Goal: Task Accomplishment & Management: Manage account settings

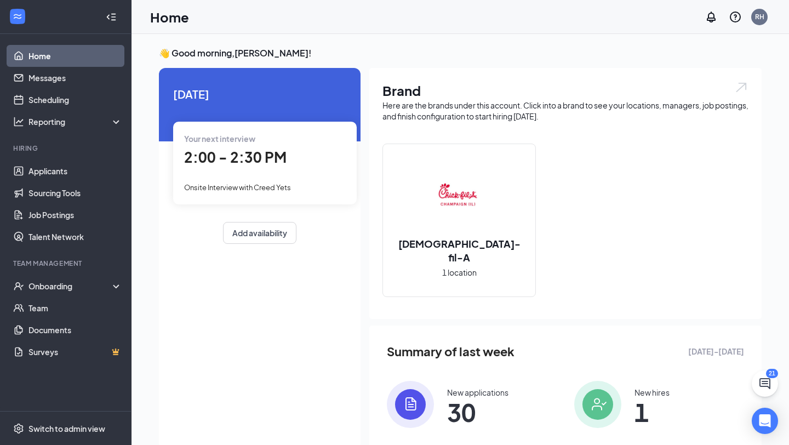
click at [308, 180] on div "Your next interview 2:00 - 2:30 PM Onsite Interview with Creed Yets" at bounding box center [265, 163] width 184 height 82
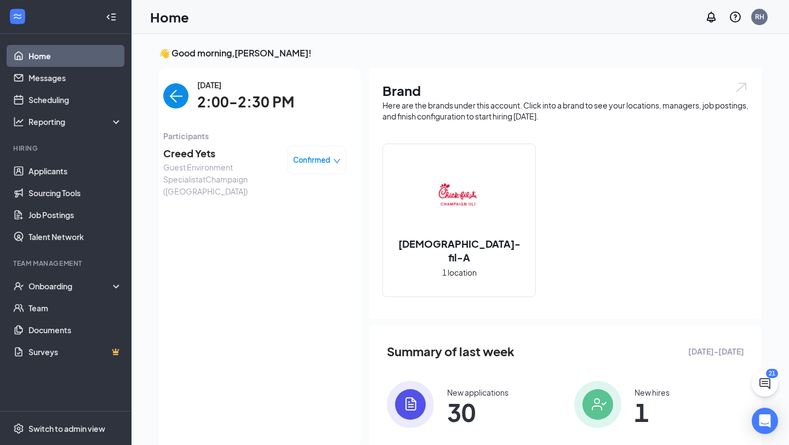
scroll to position [4, 0]
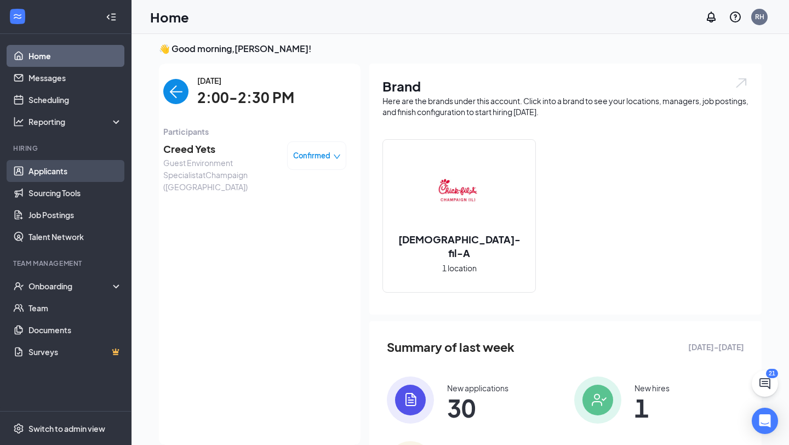
click at [67, 173] on link "Applicants" at bounding box center [75, 171] width 94 height 22
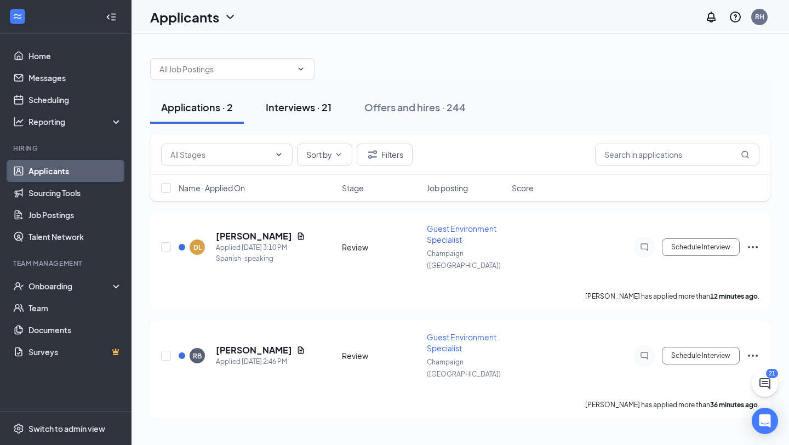
click at [314, 113] on div "Interviews · 21" at bounding box center [299, 107] width 66 height 14
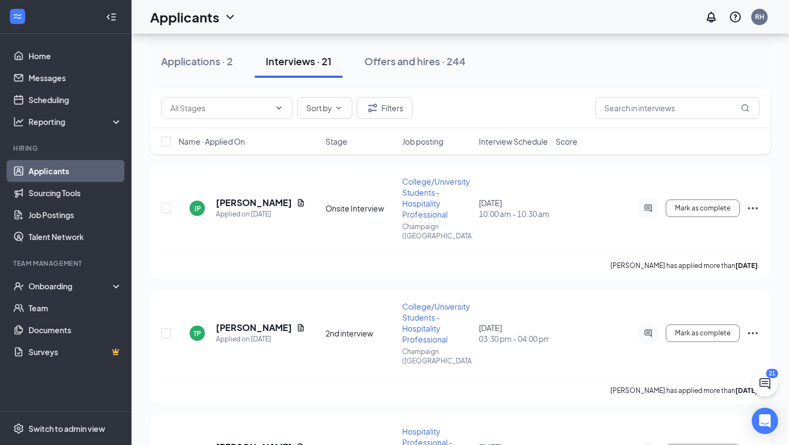
scroll to position [1967, 0]
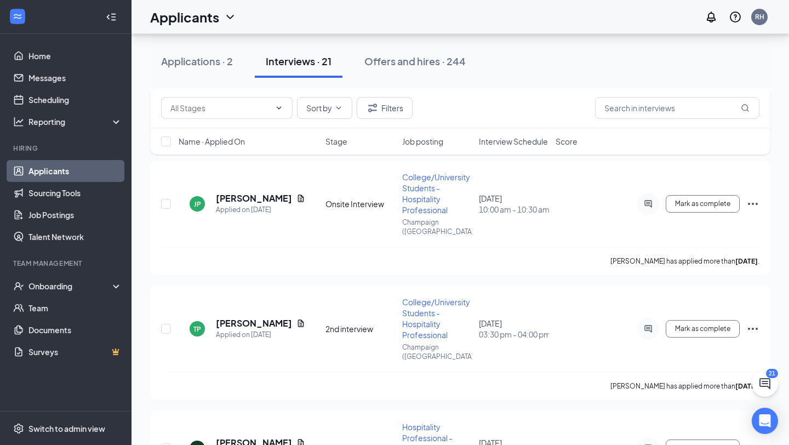
click at [530, 141] on span "Interview Schedule" at bounding box center [513, 141] width 69 height 11
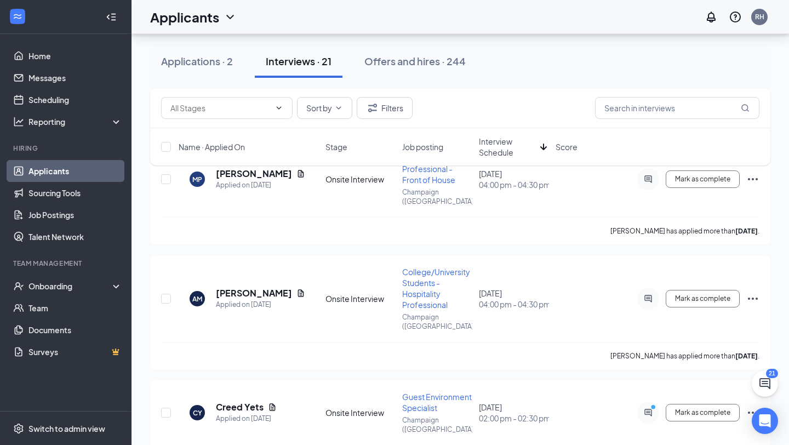
scroll to position [1790, 0]
click at [753, 406] on icon "Ellipses" at bounding box center [752, 412] width 13 height 13
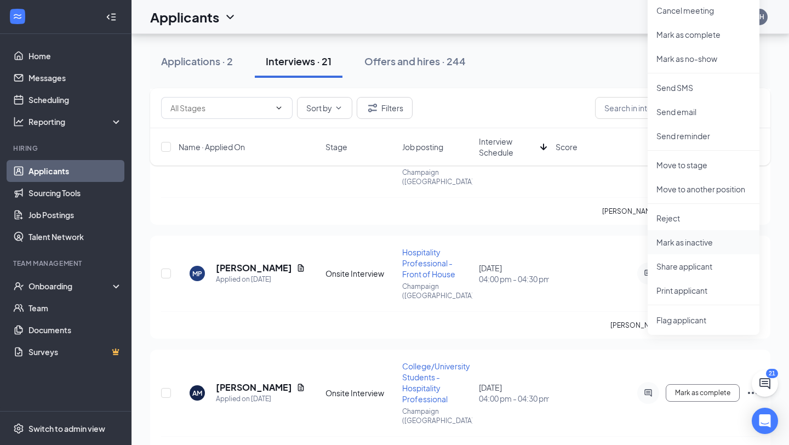
scroll to position [1694, 0]
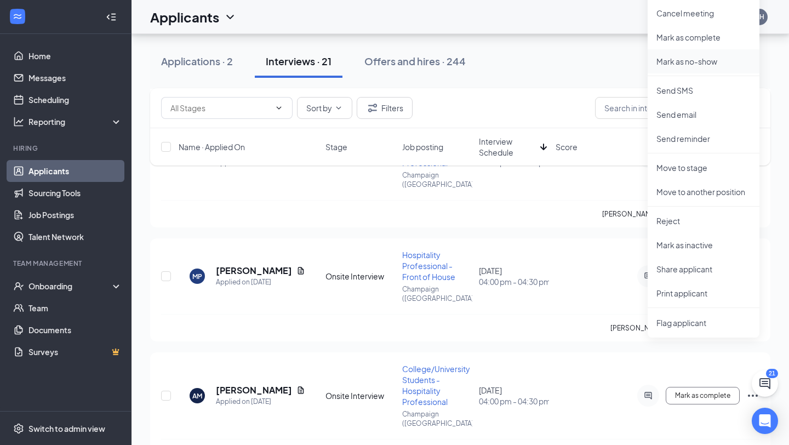
click at [680, 62] on p "Mark as no-show" at bounding box center [703, 61] width 94 height 11
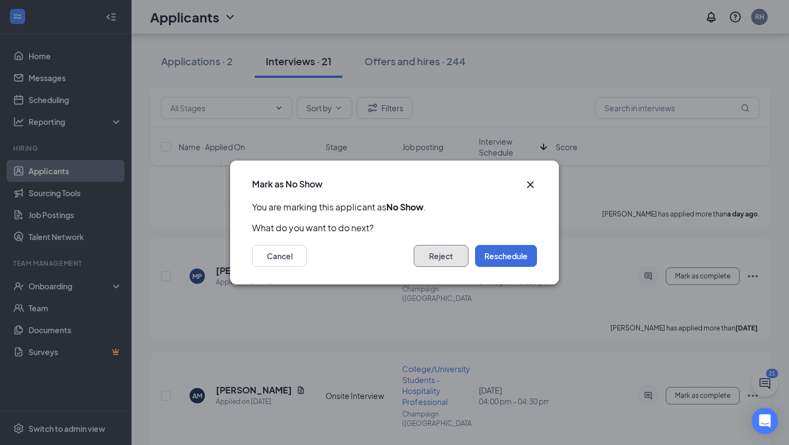
click at [440, 262] on button "Reject" at bounding box center [441, 256] width 55 height 22
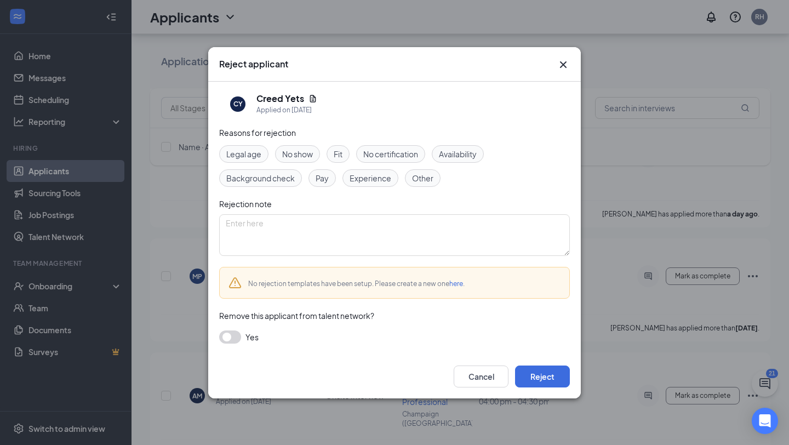
click at [317, 155] on div "No show" at bounding box center [297, 154] width 45 height 18
click at [539, 371] on button "Reject" at bounding box center [542, 376] width 55 height 22
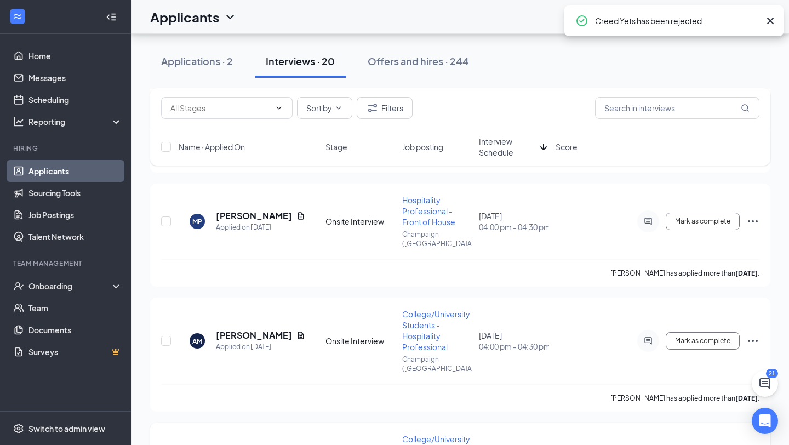
scroll to position [1783, 0]
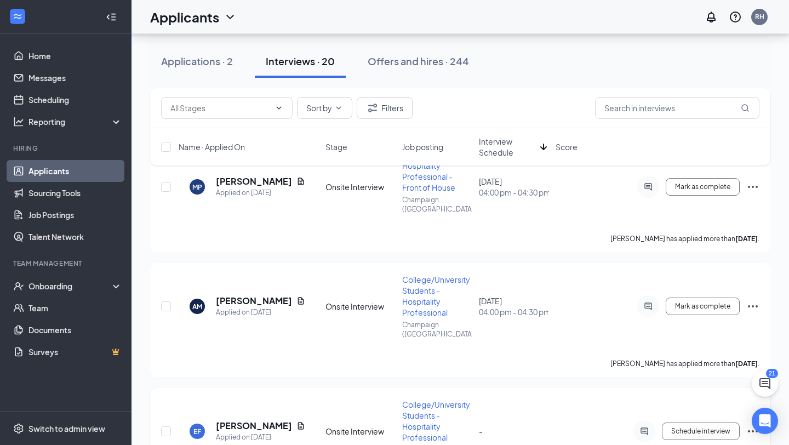
click at [758, 425] on icon "Ellipses" at bounding box center [752, 431] width 13 height 13
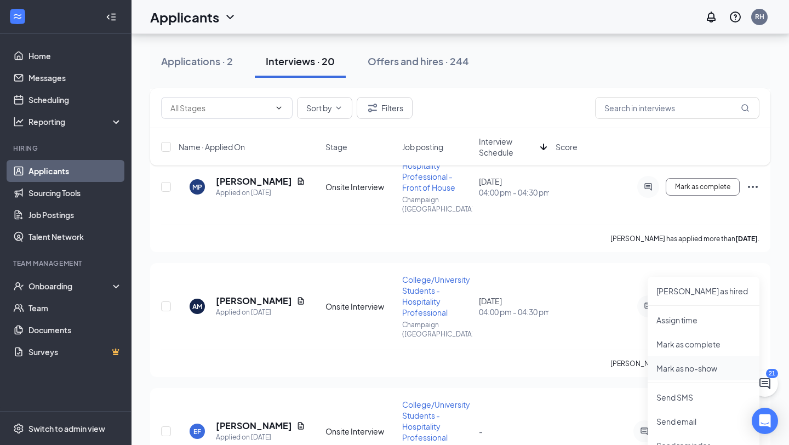
click at [695, 367] on p "Mark as no-show" at bounding box center [703, 368] width 94 height 11
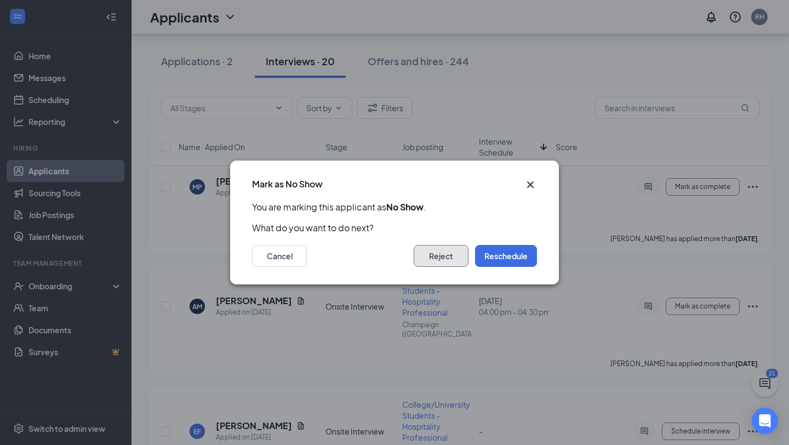
click at [443, 260] on button "Reject" at bounding box center [441, 256] width 55 height 22
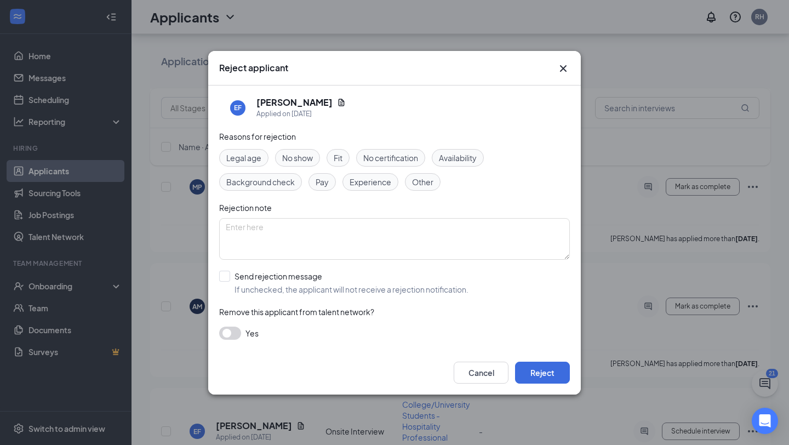
click at [300, 153] on span "No show" at bounding box center [297, 158] width 31 height 12
click at [543, 372] on button "Reject" at bounding box center [542, 373] width 55 height 22
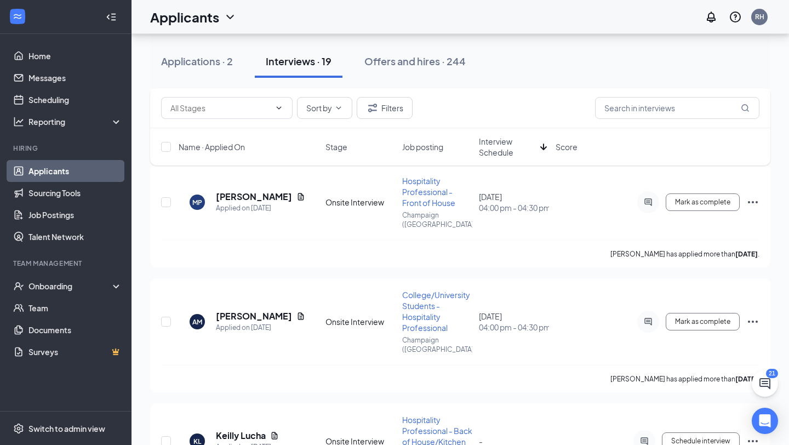
scroll to position [1784, 0]
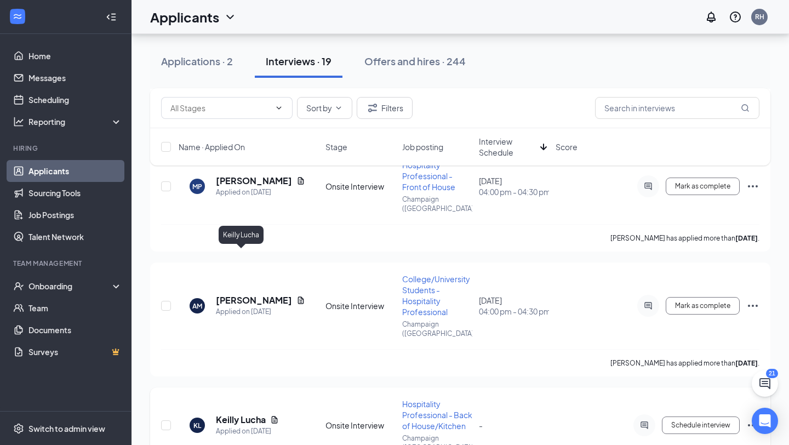
click at [250, 414] on h5 "Keilly Lucha" at bounding box center [241, 420] width 50 height 12
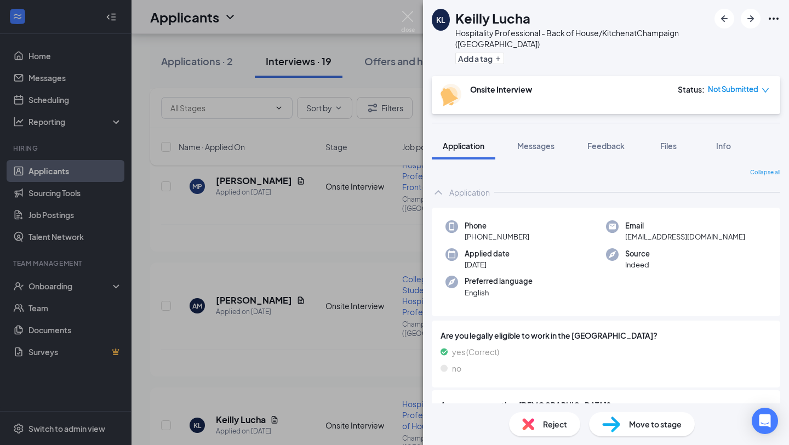
click at [740, 84] on span "Not Submitted" at bounding box center [733, 89] width 50 height 11
click at [732, 114] on span "Assign Time" at bounding box center [720, 110] width 42 height 12
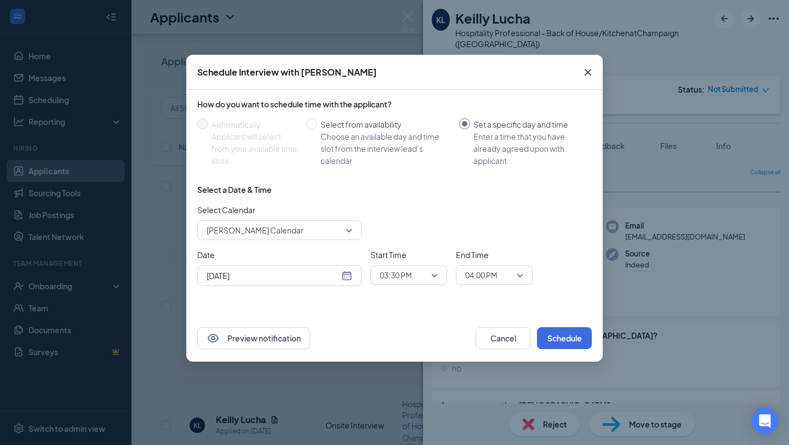
click at [352, 279] on div "[DATE]" at bounding box center [279, 275] width 164 height 21
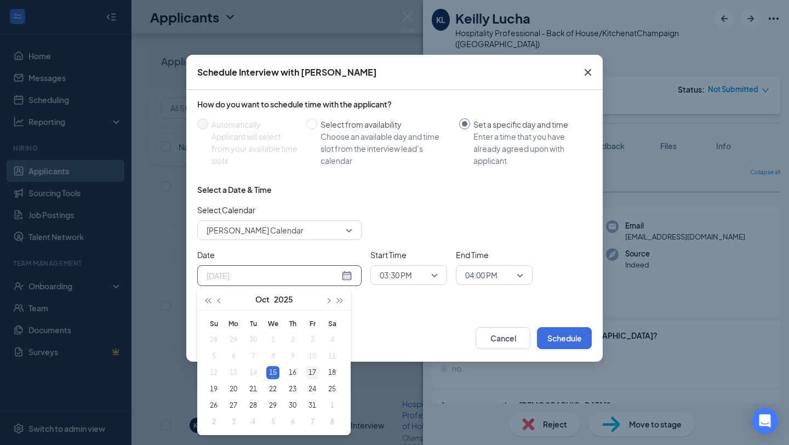
type input "[DATE]"
click at [310, 368] on div "17" at bounding box center [312, 372] width 13 height 13
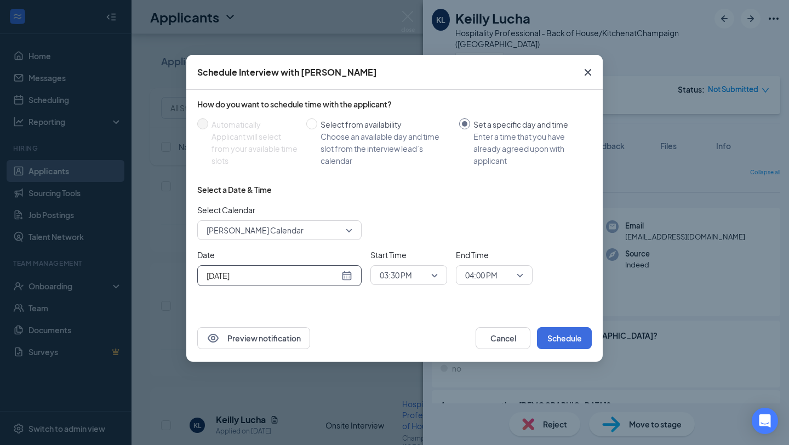
click at [422, 274] on span "03:30 PM" at bounding box center [404, 275] width 48 height 16
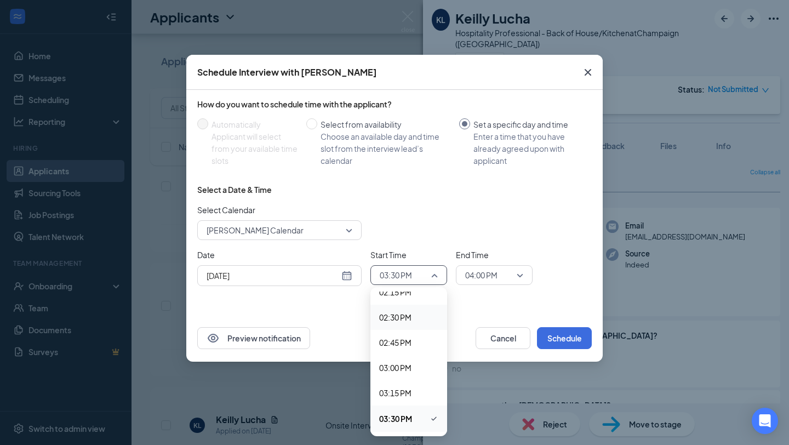
click at [420, 315] on span "02:30 PM" at bounding box center [408, 317] width 59 height 12
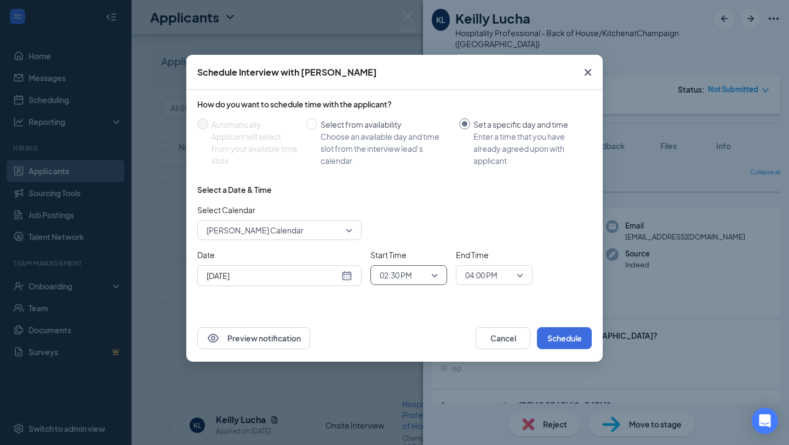
click at [512, 278] on span "04:00 PM" at bounding box center [489, 275] width 48 height 16
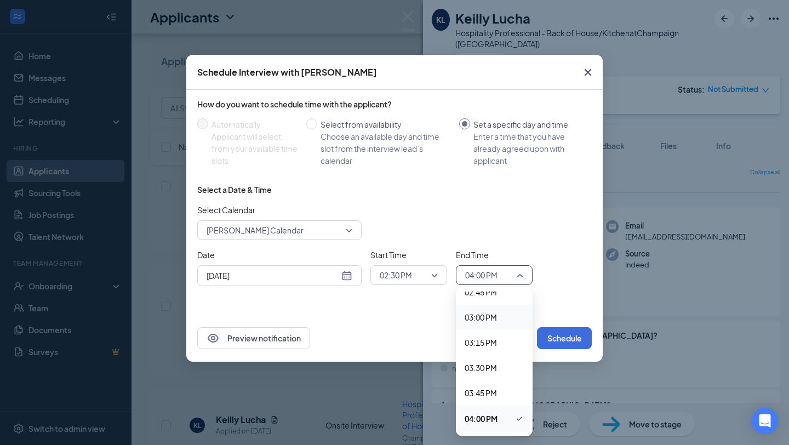
click at [498, 314] on span "03:00 PM" at bounding box center [494, 317] width 59 height 12
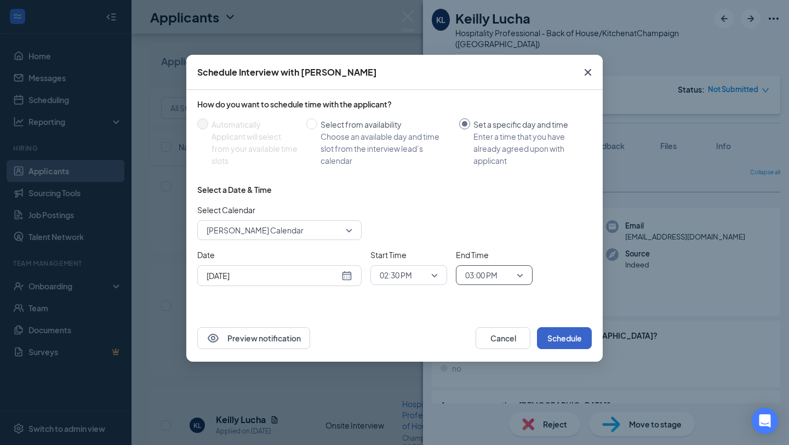
click at [568, 336] on button "Schedule" at bounding box center [564, 338] width 55 height 22
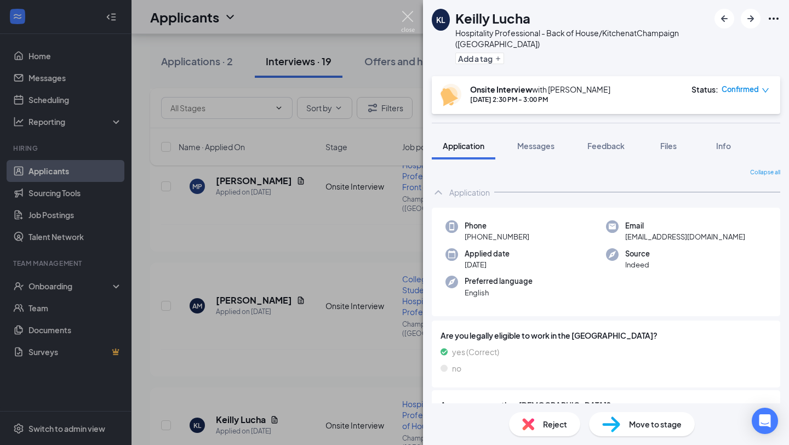
click at [406, 18] on img at bounding box center [408, 21] width 14 height 21
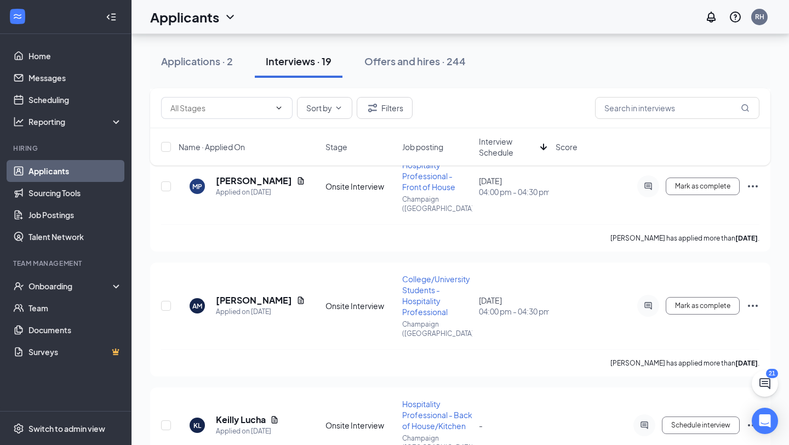
click at [531, 152] on span "Interview Schedule" at bounding box center [507, 147] width 57 height 22
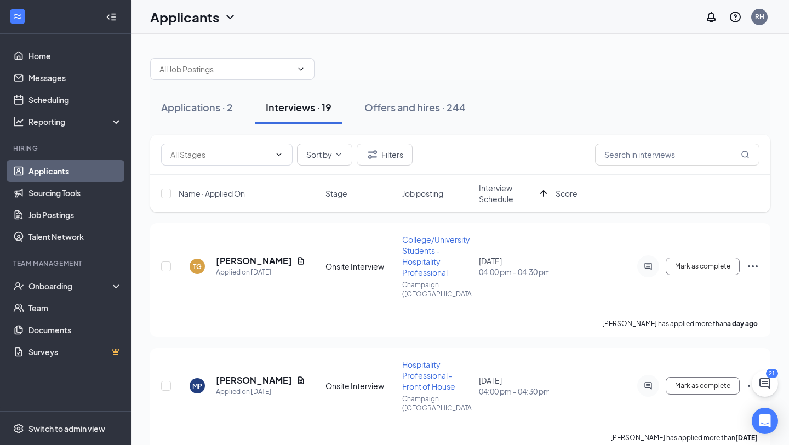
click at [535, 192] on span "Interview Schedule" at bounding box center [507, 193] width 57 height 22
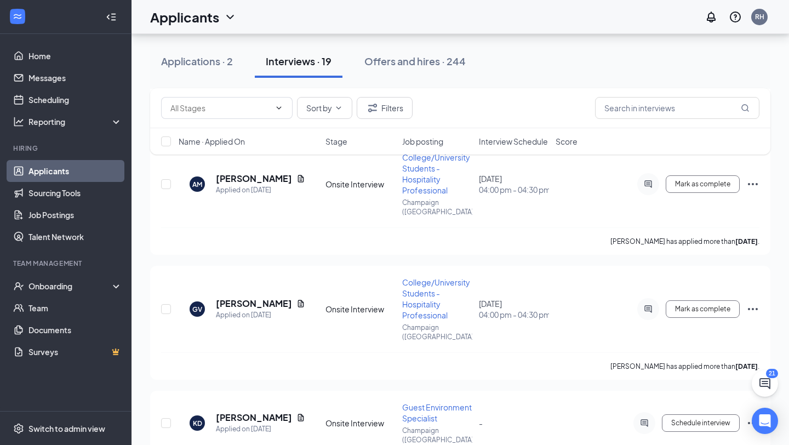
scroll to position [2797, 0]
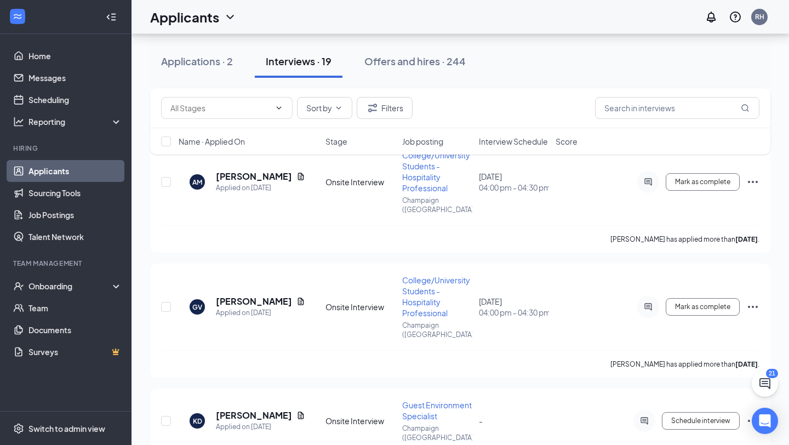
click at [535, 138] on span "Interview Schedule" at bounding box center [513, 141] width 69 height 11
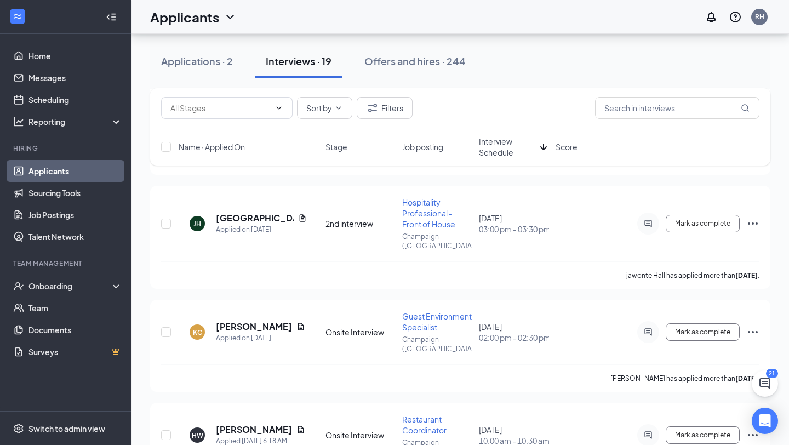
scroll to position [3427, 0]
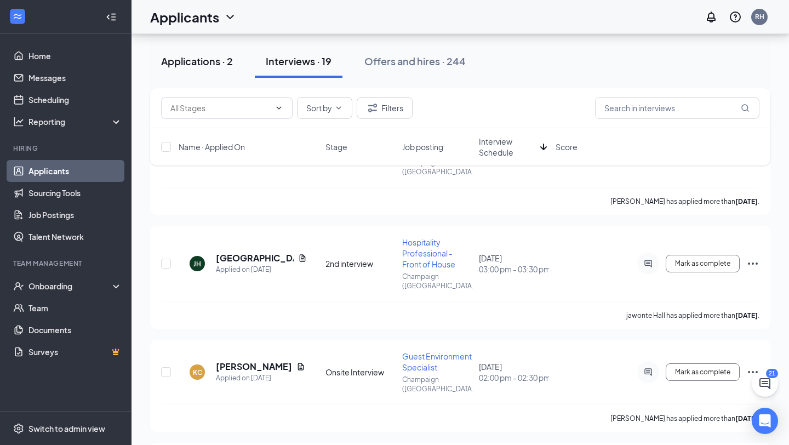
click at [205, 54] on div "Applications · 2" at bounding box center [197, 61] width 72 height 14
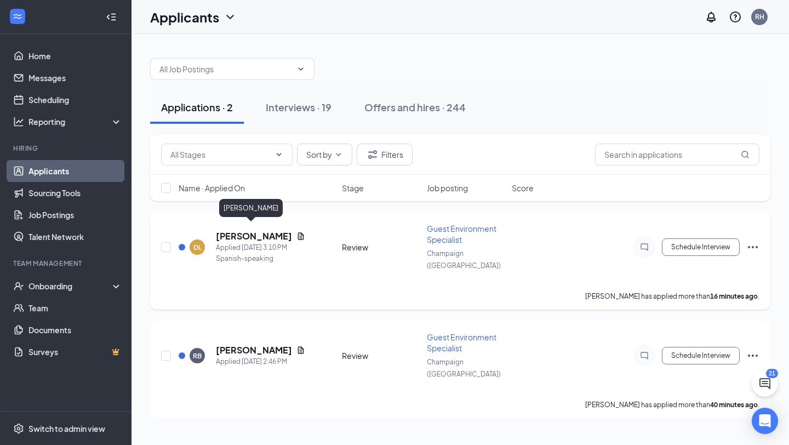
click at [252, 230] on h5 "[PERSON_NAME]" at bounding box center [254, 236] width 76 height 12
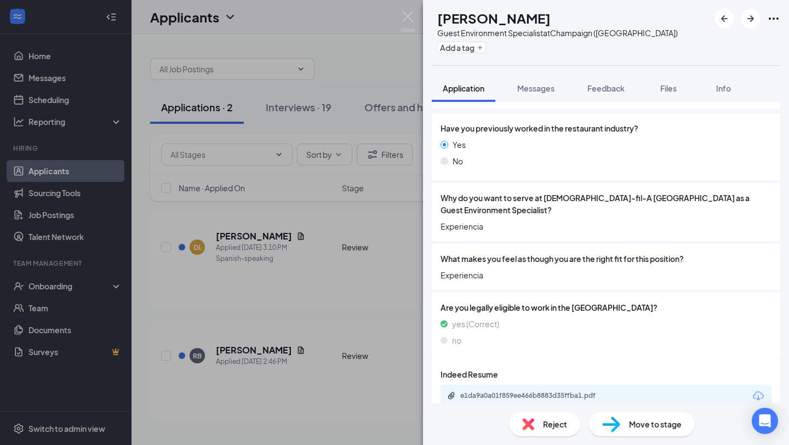
scroll to position [155, 0]
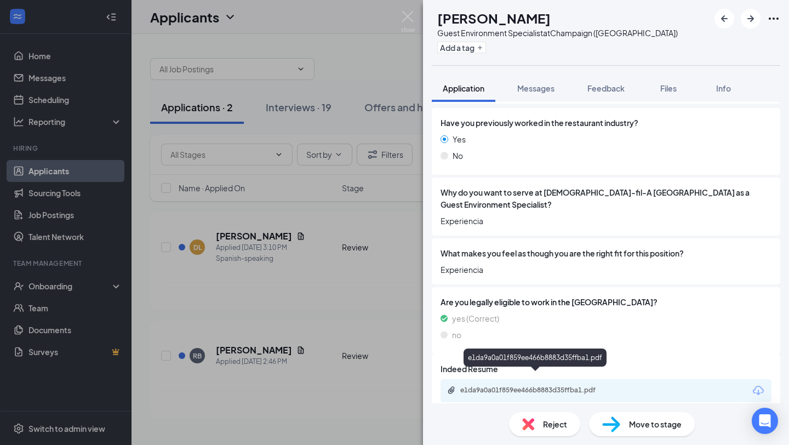
click at [541, 386] on div "e1da9a0a01f859ee466b8883d35ffba1.pdf" at bounding box center [536, 390] width 153 height 9
click at [620, 423] on div "Move to stage" at bounding box center [642, 424] width 106 height 24
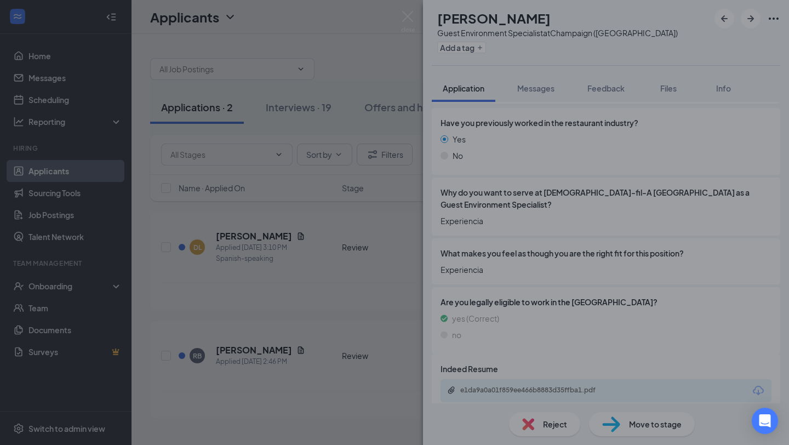
scroll to position [151, 0]
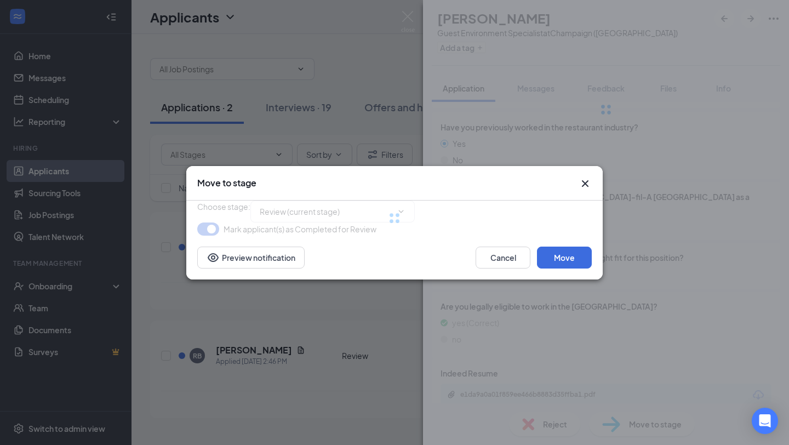
type input "Onsite Interview (next stage)"
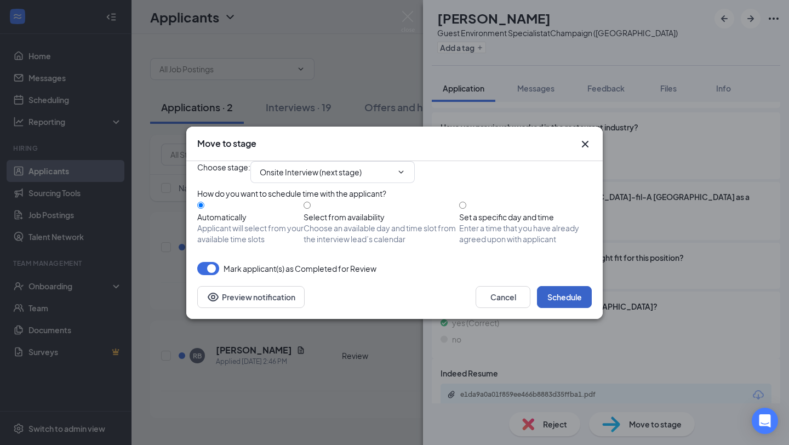
click at [572, 308] on button "Schedule" at bounding box center [564, 297] width 55 height 22
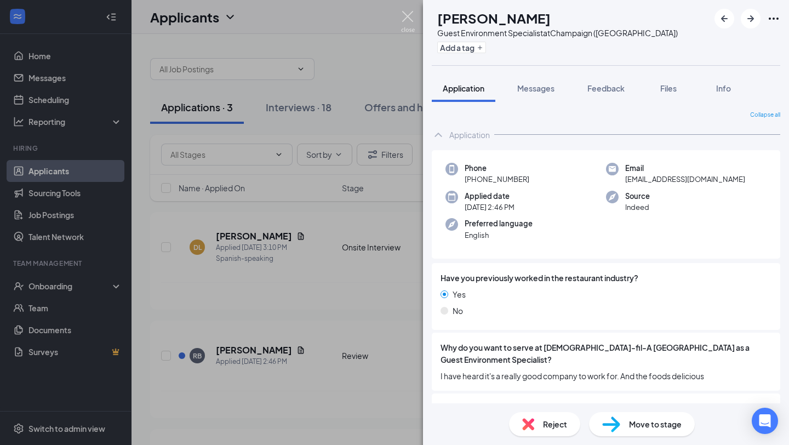
click at [406, 18] on img at bounding box center [408, 21] width 14 height 21
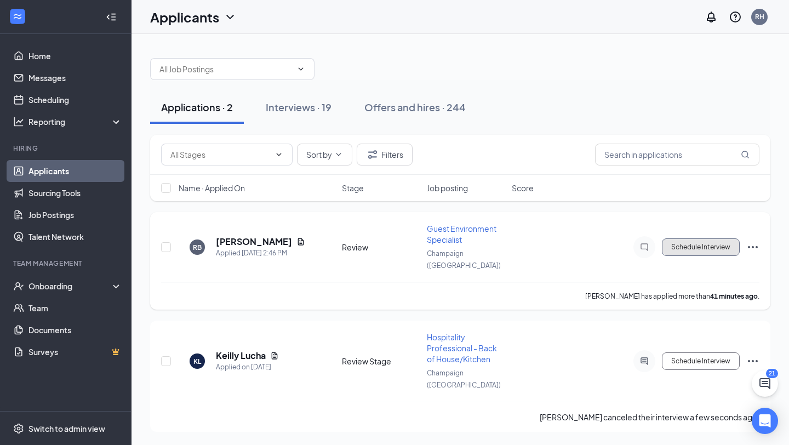
click at [693, 238] on button "Schedule Interview" at bounding box center [701, 247] width 78 height 18
type input "Onsite Interview (next stage)"
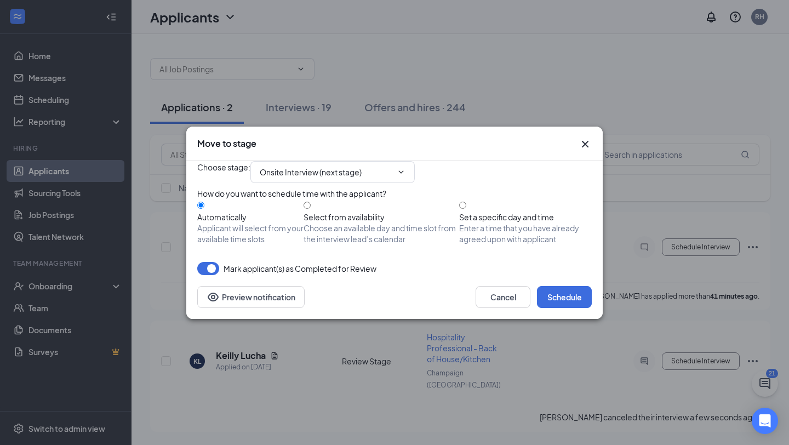
click at [588, 137] on icon "Cross" at bounding box center [584, 143] width 13 height 13
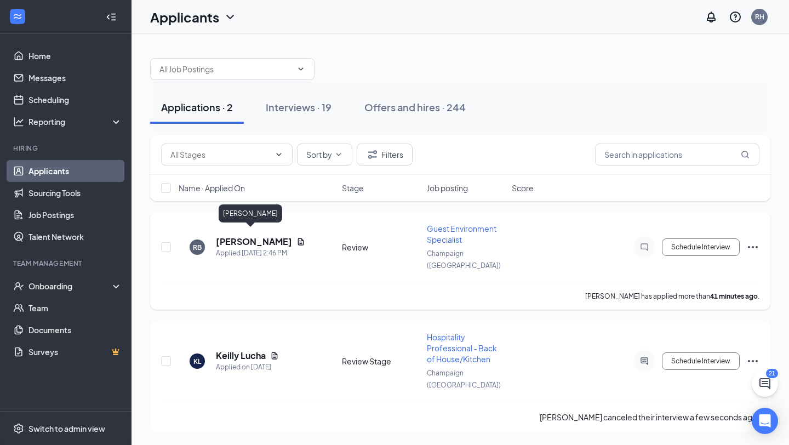
click at [238, 236] on h5 "[PERSON_NAME]" at bounding box center [254, 242] width 76 height 12
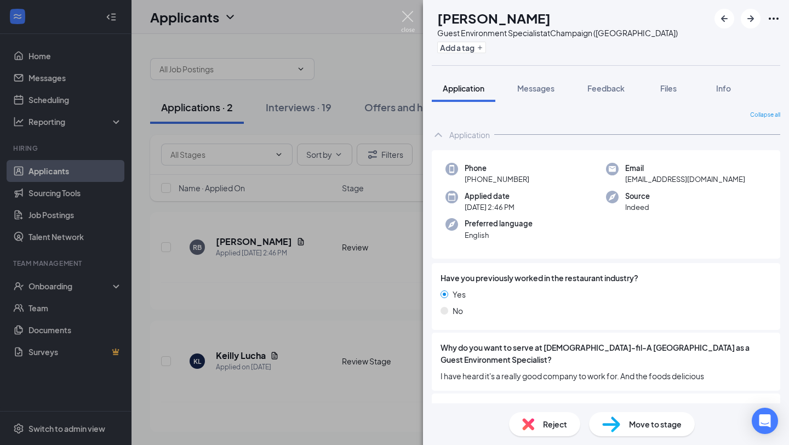
click at [410, 17] on img at bounding box center [408, 21] width 14 height 21
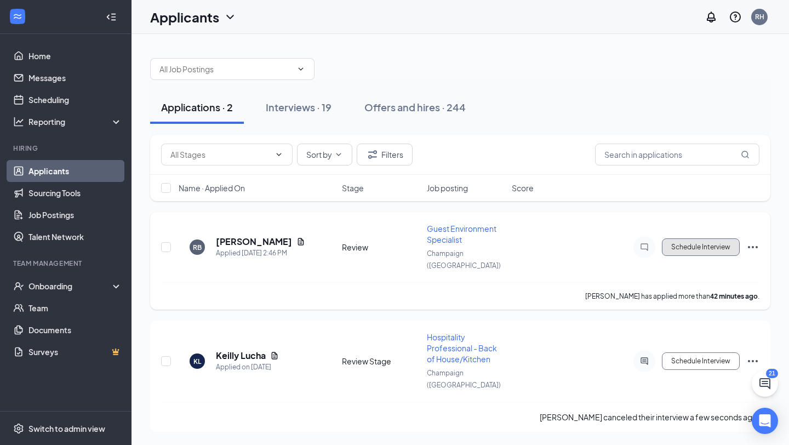
click at [681, 238] on button "Schedule Interview" at bounding box center [701, 247] width 78 height 18
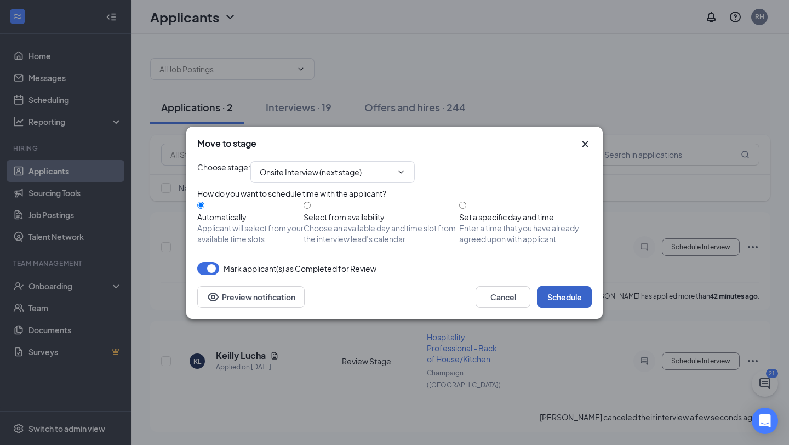
click at [558, 308] on button "Schedule" at bounding box center [564, 297] width 55 height 22
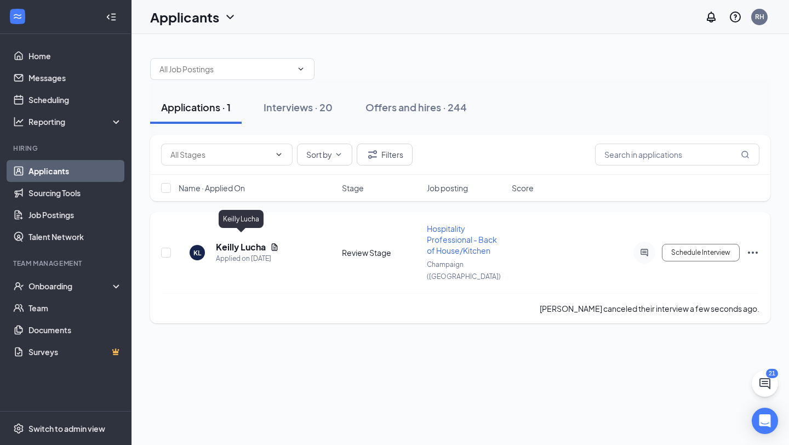
click at [232, 241] on h5 "Keilly Lucha" at bounding box center [241, 247] width 50 height 12
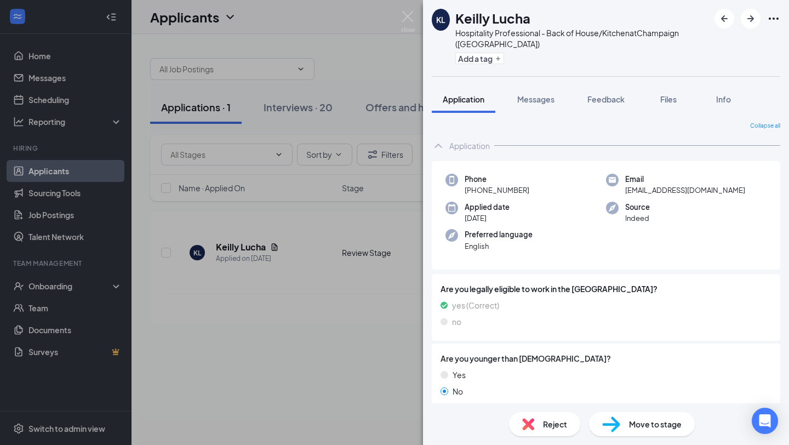
click at [547, 425] on span "Reject" at bounding box center [555, 424] width 24 height 12
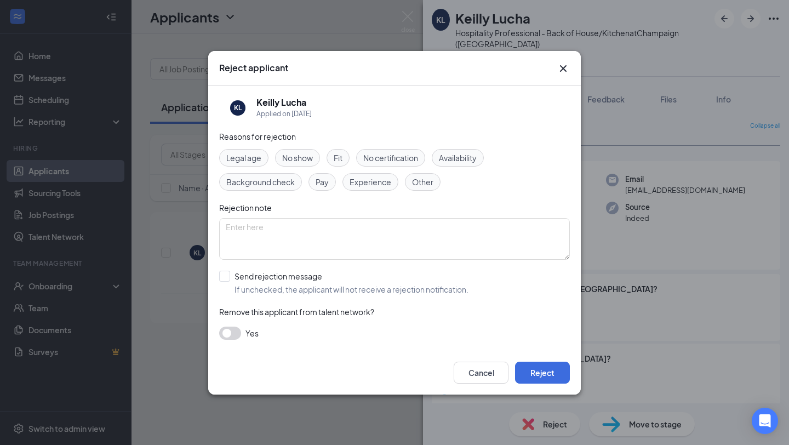
click at [288, 158] on span "No show" at bounding box center [297, 158] width 31 height 12
click at [561, 66] on icon "Cross" at bounding box center [563, 68] width 13 height 13
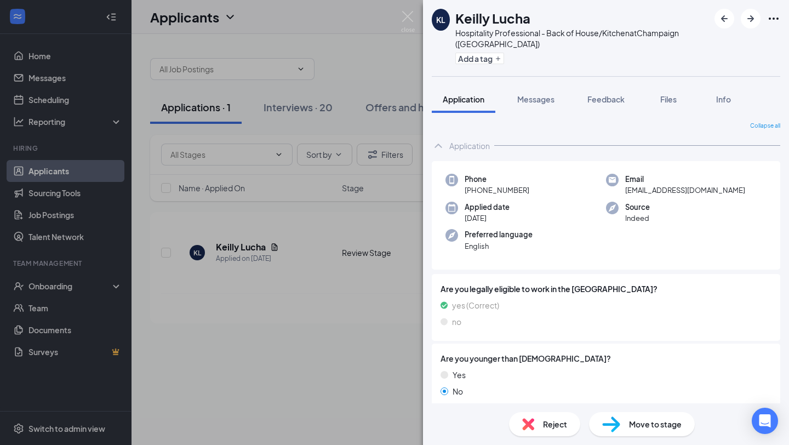
click at [641, 422] on span "Move to stage" at bounding box center [655, 424] width 53 height 12
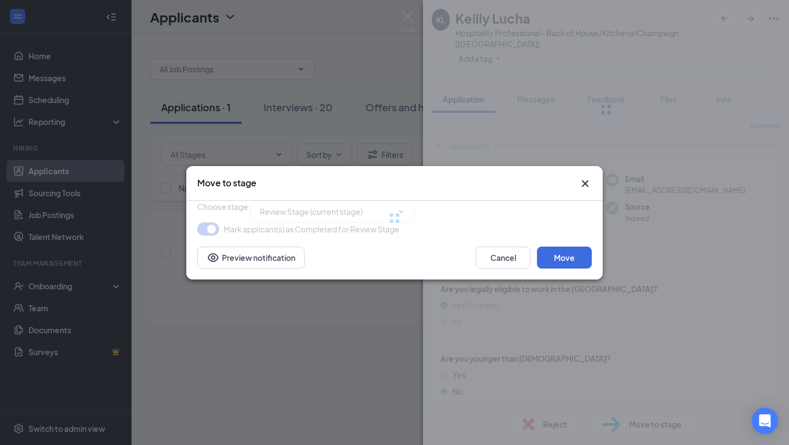
type input "Onsite Interview (next stage)"
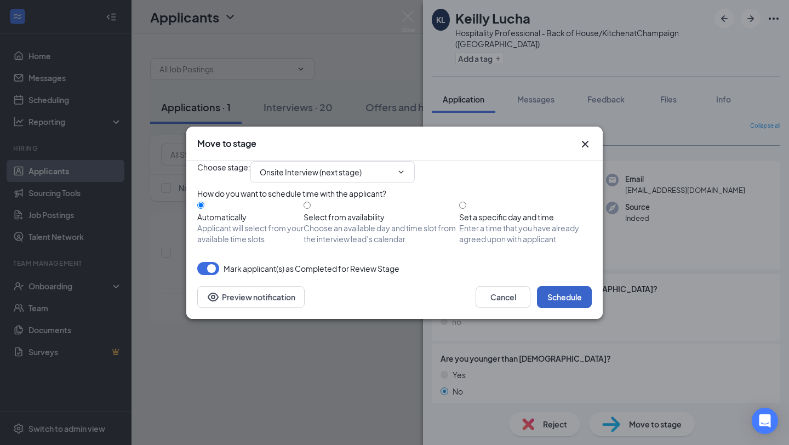
click at [568, 308] on button "Schedule" at bounding box center [564, 297] width 55 height 22
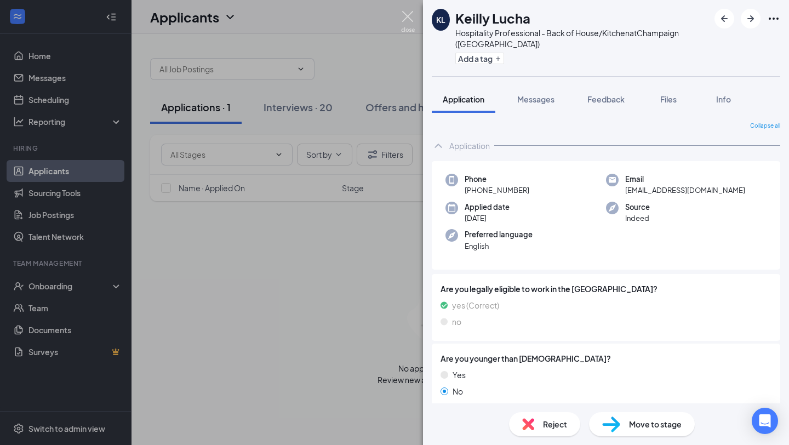
click at [414, 24] on img at bounding box center [408, 21] width 14 height 21
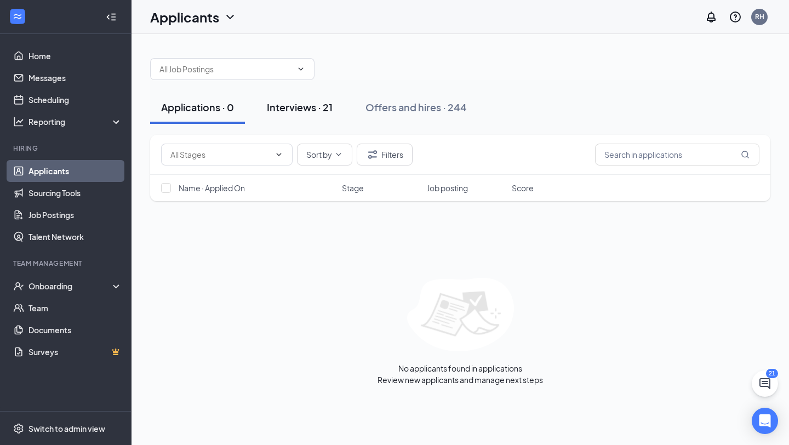
click at [308, 119] on button "Interviews · 21" at bounding box center [300, 107] width 88 height 33
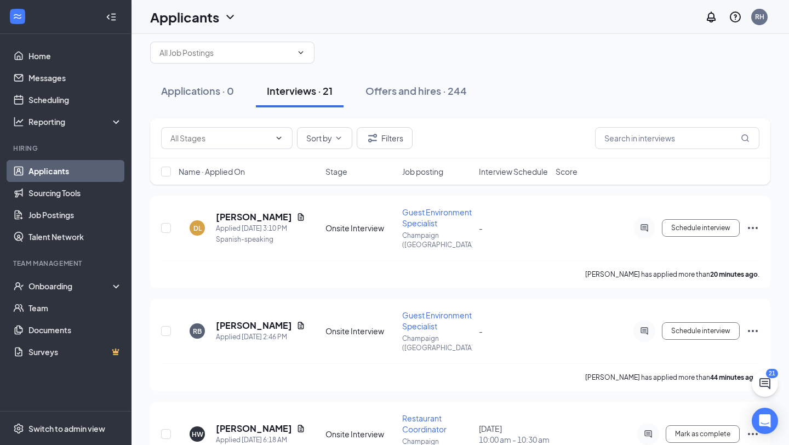
scroll to position [6, 0]
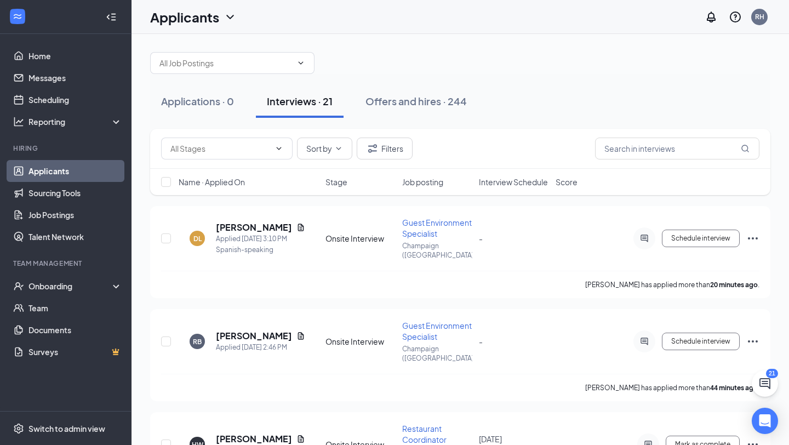
click at [532, 181] on span "Interview Schedule" at bounding box center [513, 181] width 69 height 11
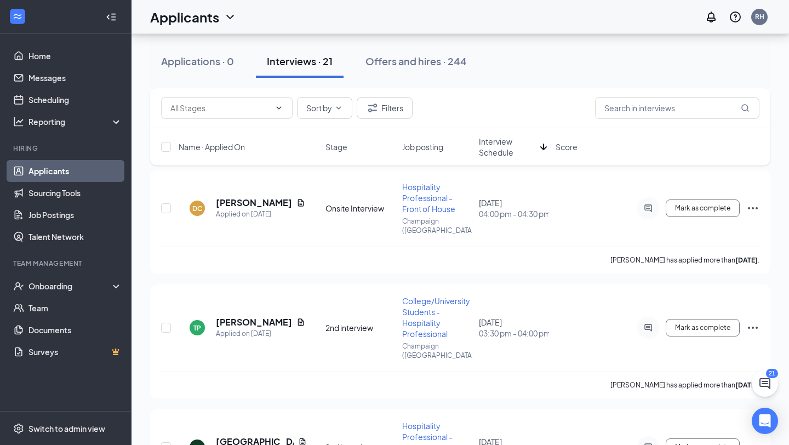
scroll to position [0, 0]
